Goal: Navigation & Orientation: Find specific page/section

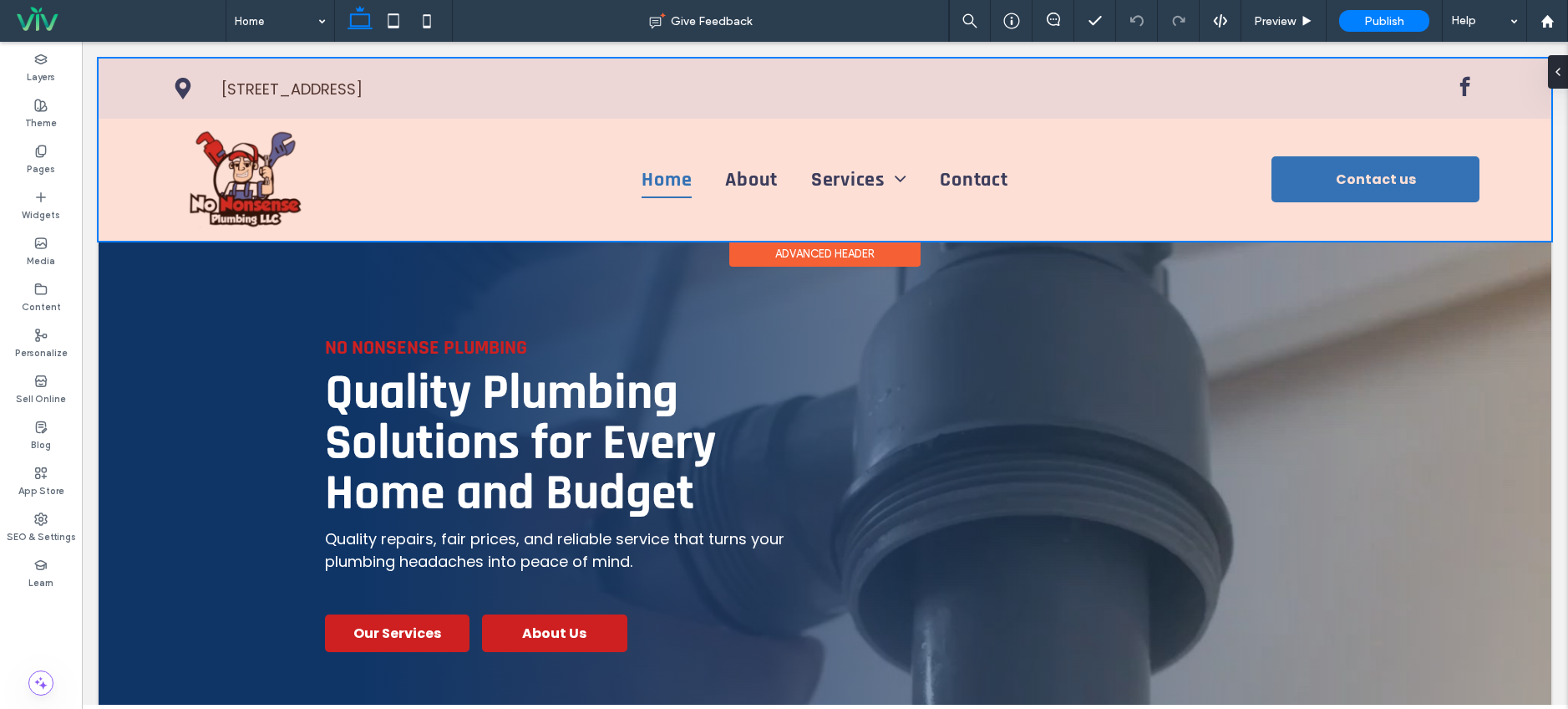
click at [863, 178] on div at bounding box center [824, 149] width 1453 height 182
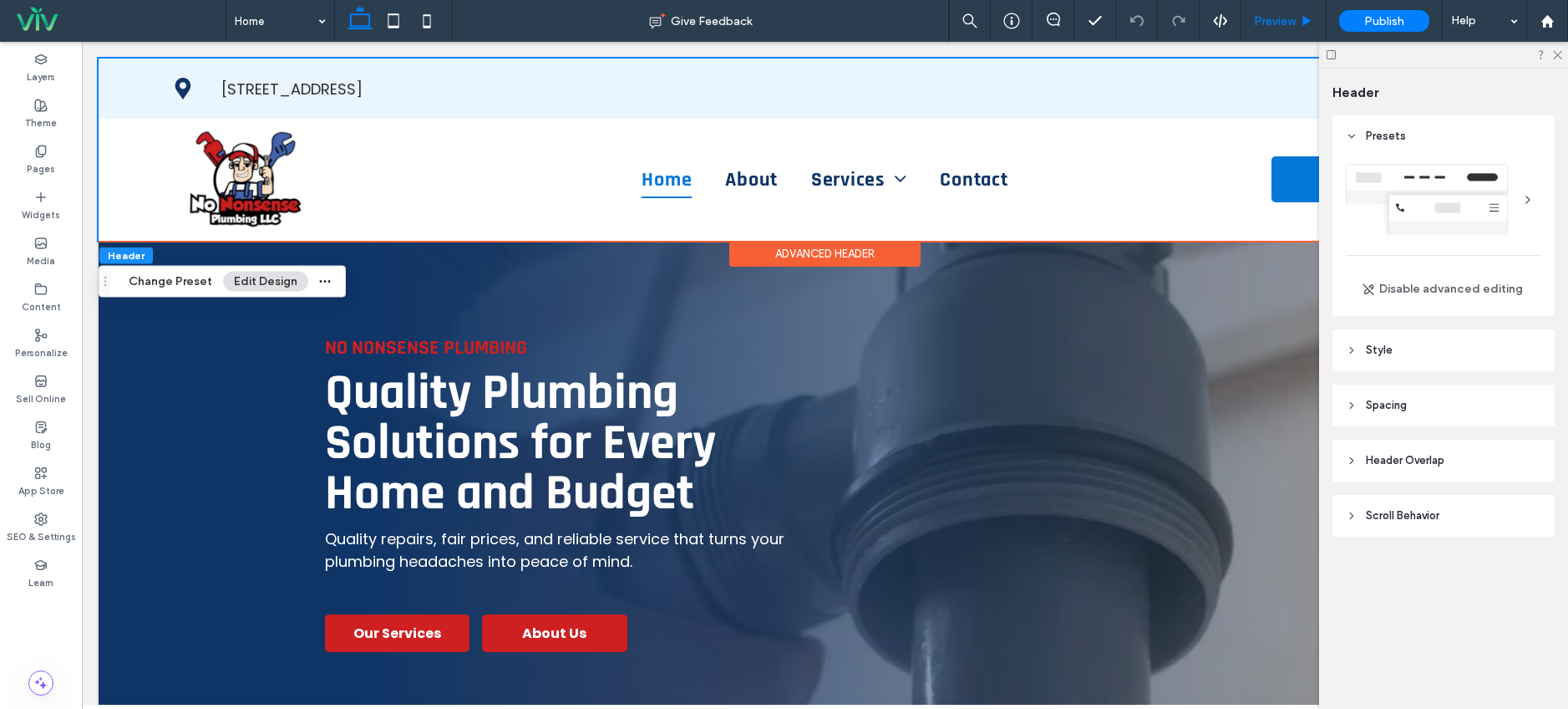
click at [1269, 30] on div "Preview" at bounding box center [1283, 21] width 85 height 42
click at [1279, 24] on span "Preview" at bounding box center [1275, 21] width 42 height 14
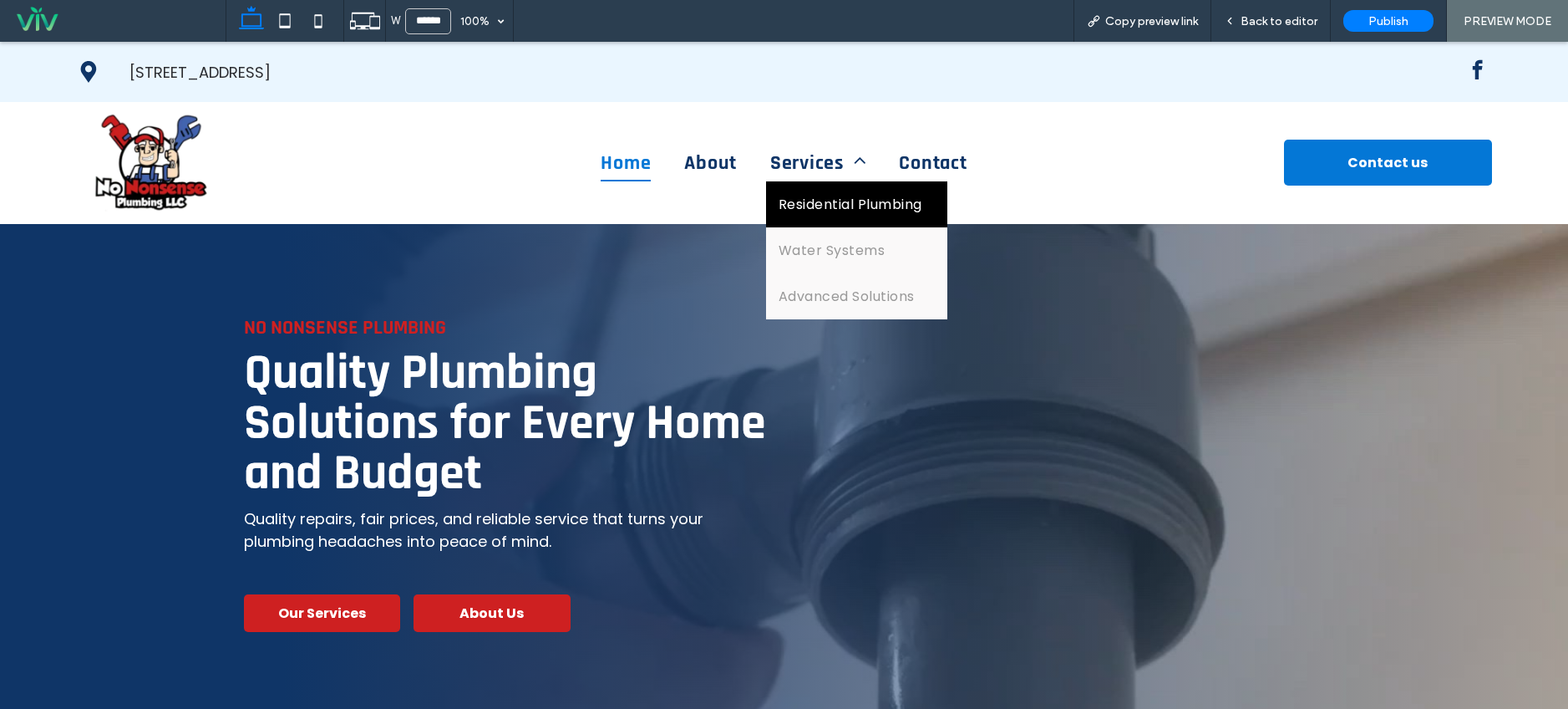
click at [815, 193] on span "Residential Plumbing" at bounding box center [850, 204] width 144 height 21
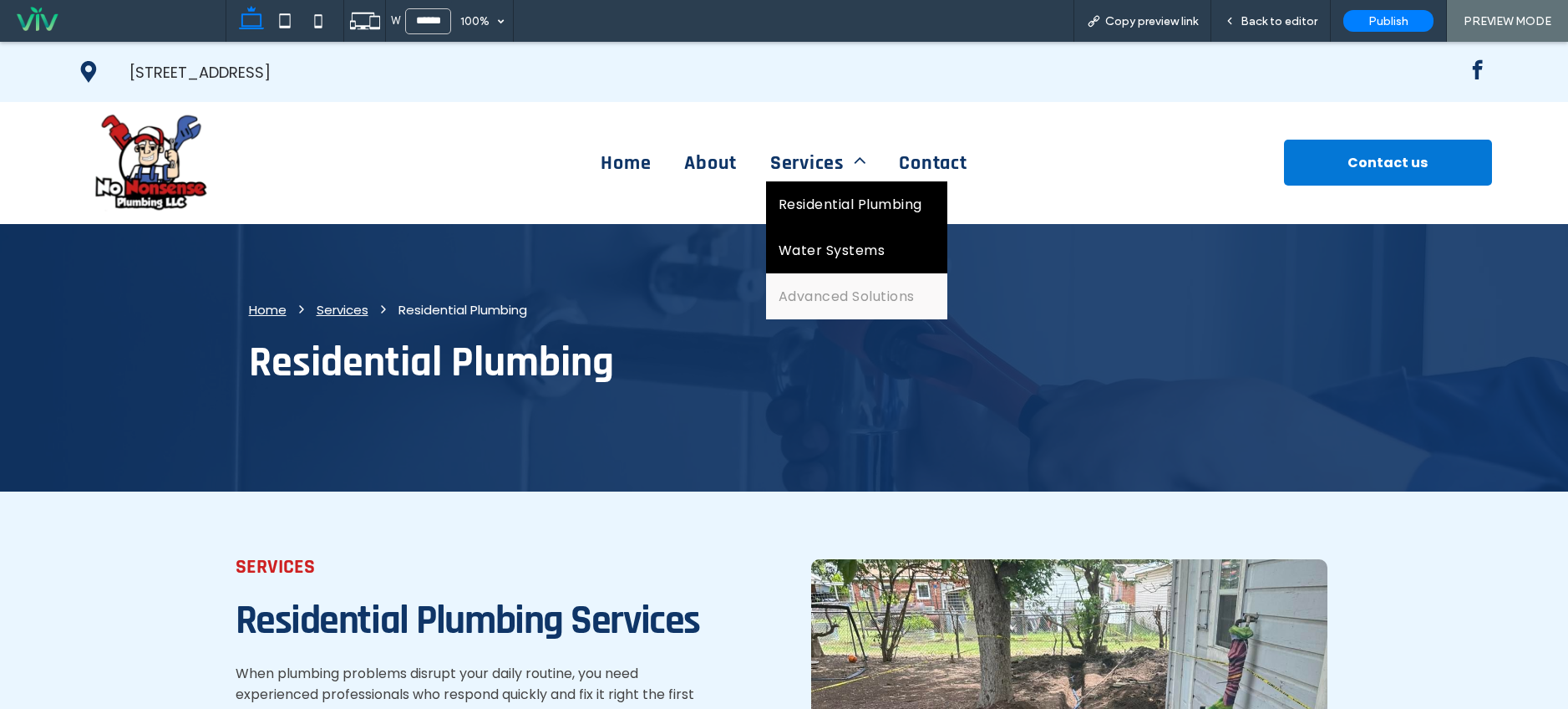
click at [847, 251] on span "Water Systems" at bounding box center [831, 251] width 106 height 21
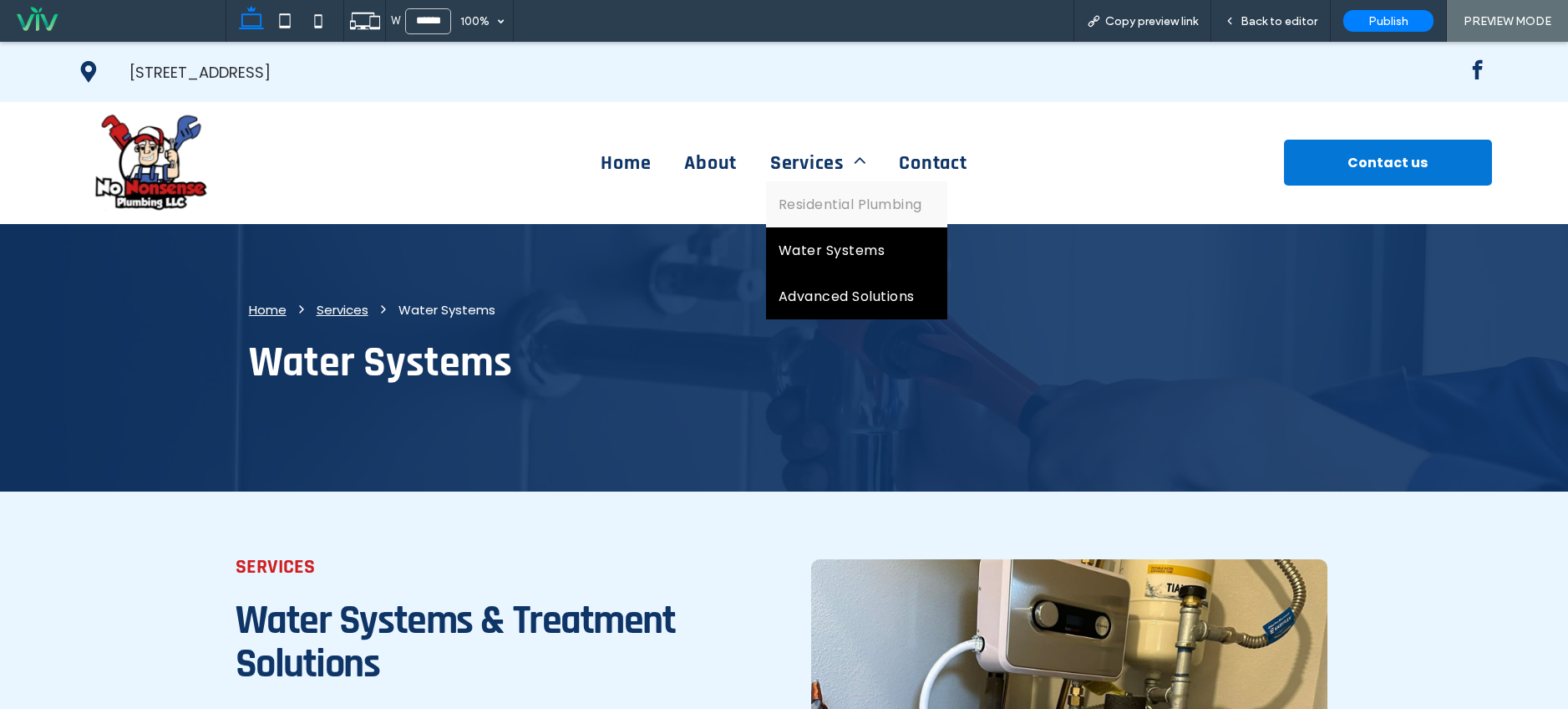
click at [832, 303] on span "Advanced Solutions" at bounding box center [846, 296] width 136 height 21
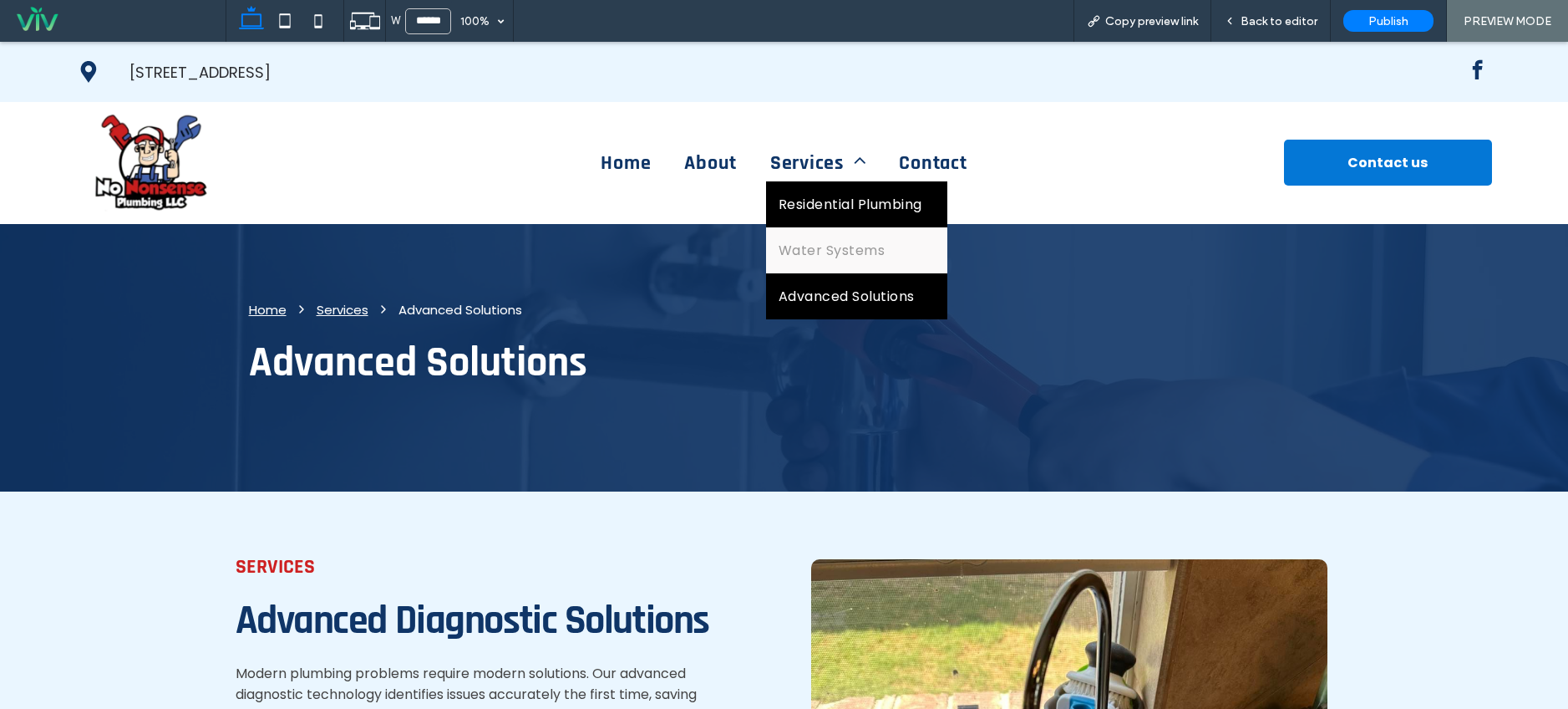
click at [833, 202] on span "Residential Plumbing" at bounding box center [850, 204] width 144 height 21
